Goal: Task Accomplishment & Management: Use online tool/utility

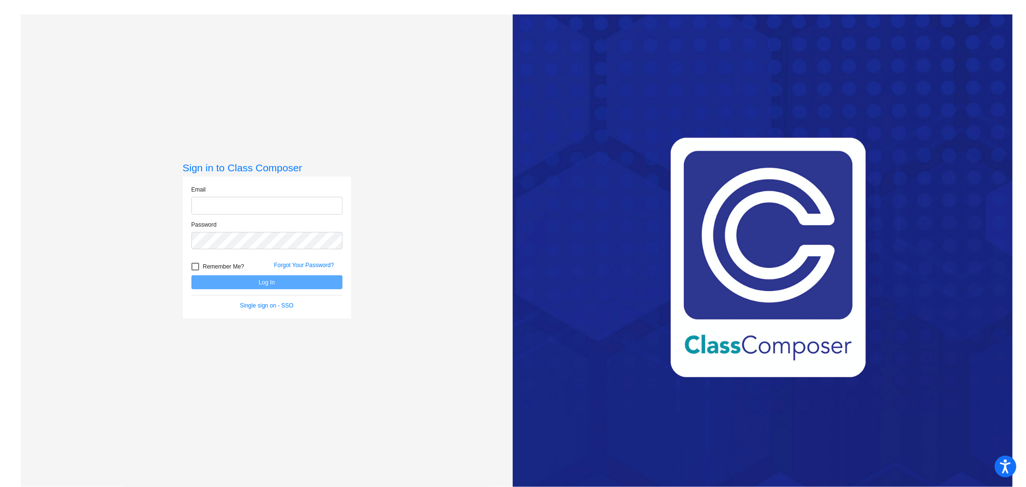
click at [215, 204] on input "email" at bounding box center [266, 206] width 151 height 18
type input "[EMAIL_ADDRESS][PERSON_NAME][DOMAIN_NAME]"
click at [191, 275] on button "Log In" at bounding box center [266, 282] width 151 height 14
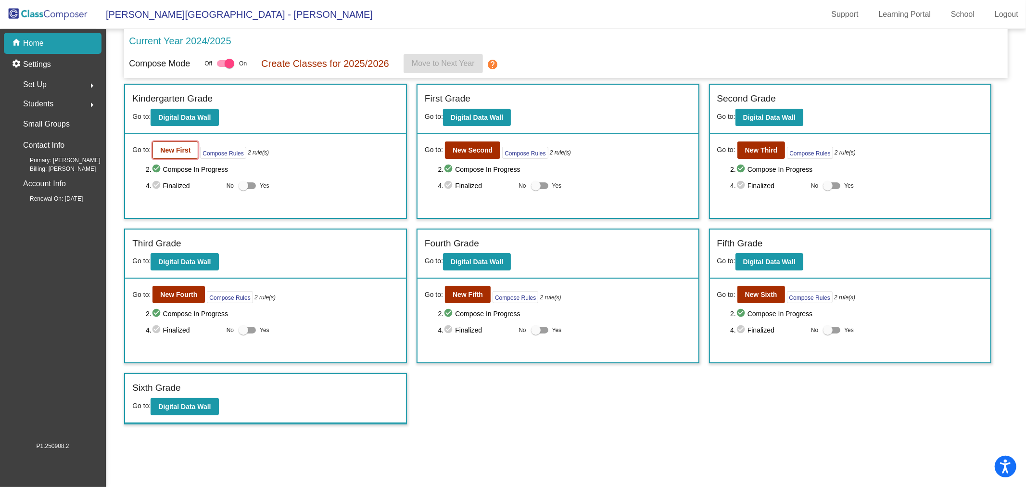
click at [173, 148] on b "New First" at bounding box center [175, 150] width 30 height 8
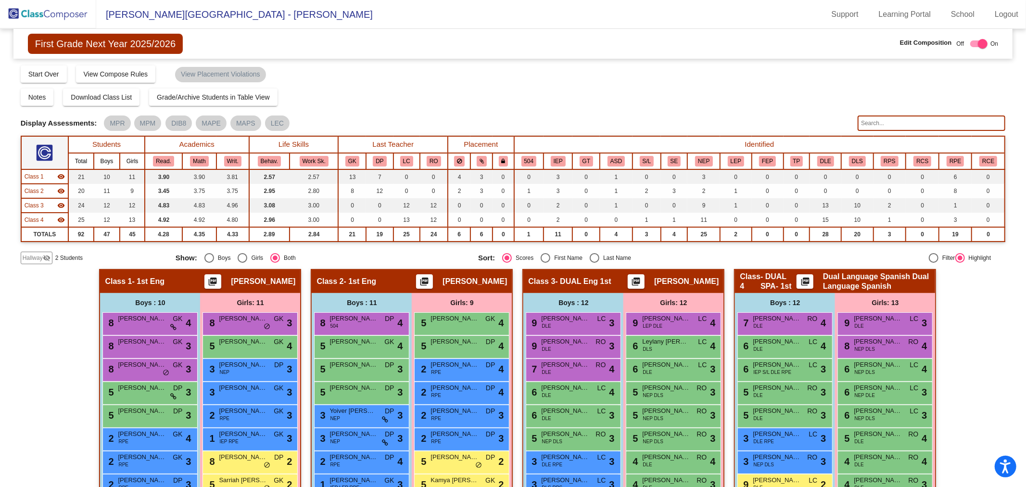
click at [42, 13] on img at bounding box center [48, 14] width 96 height 28
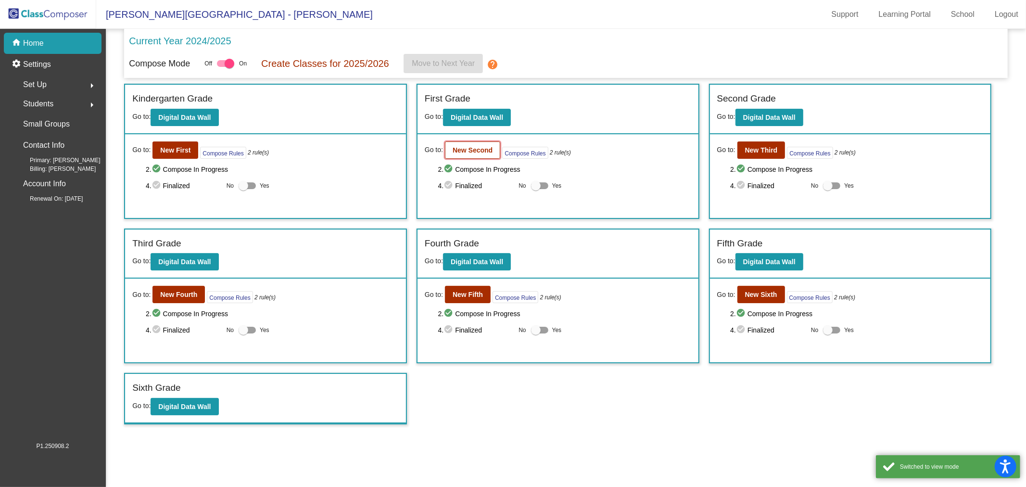
click at [456, 149] on b "New Second" at bounding box center [472, 150] width 40 height 8
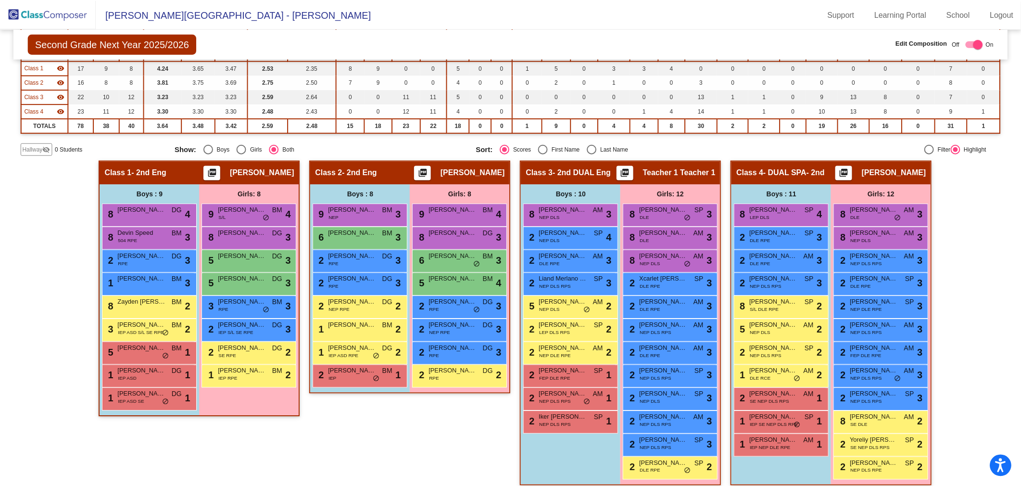
scroll to position [115, 0]
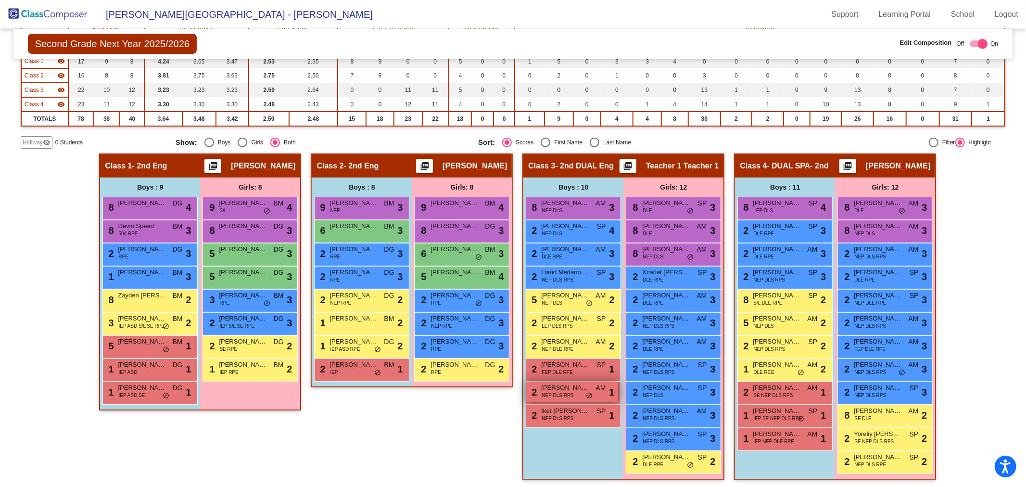
click at [556, 391] on span "NEP DLS RPS" at bounding box center [557, 394] width 32 height 7
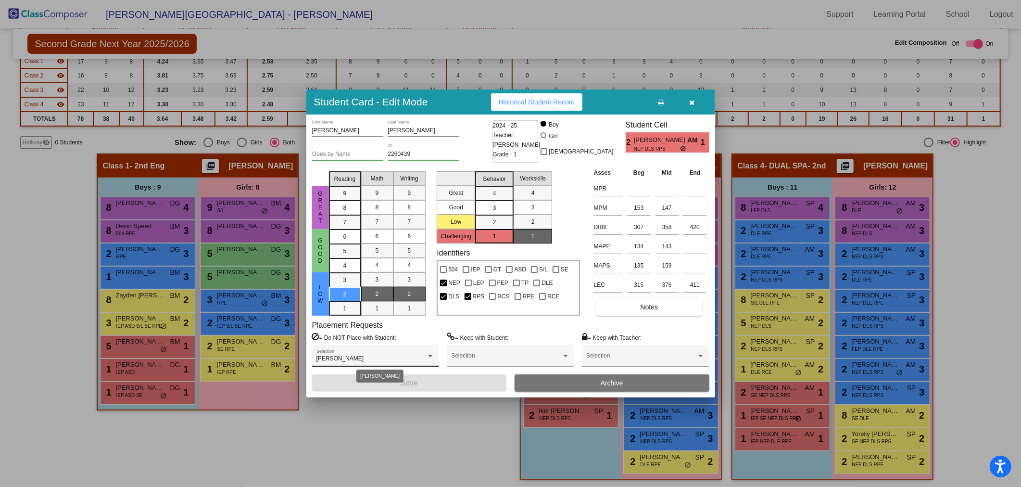
click at [427, 352] on div at bounding box center [430, 355] width 9 height 7
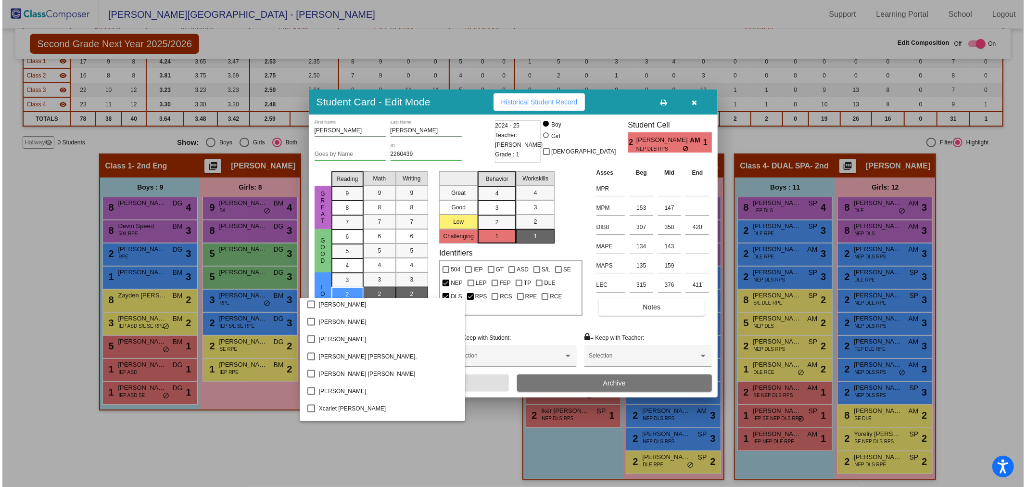
scroll to position [1209, 0]
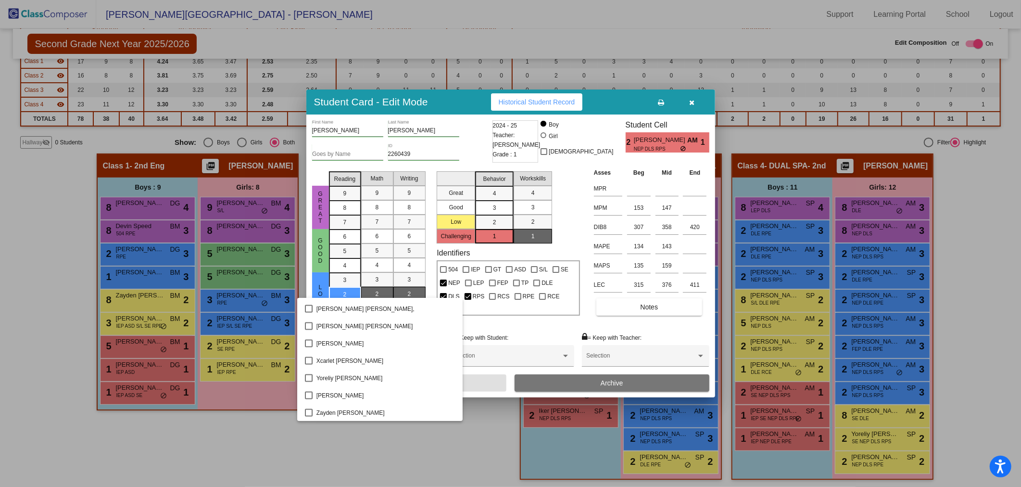
click at [394, 470] on div at bounding box center [510, 243] width 1021 height 487
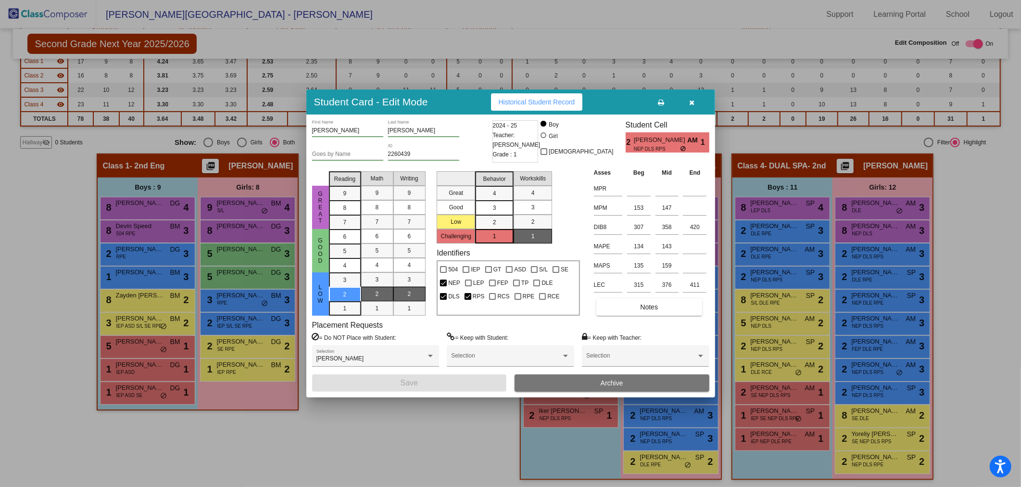
click at [692, 100] on icon "button" at bounding box center [691, 102] width 5 height 7
